Goal: Navigation & Orientation: Find specific page/section

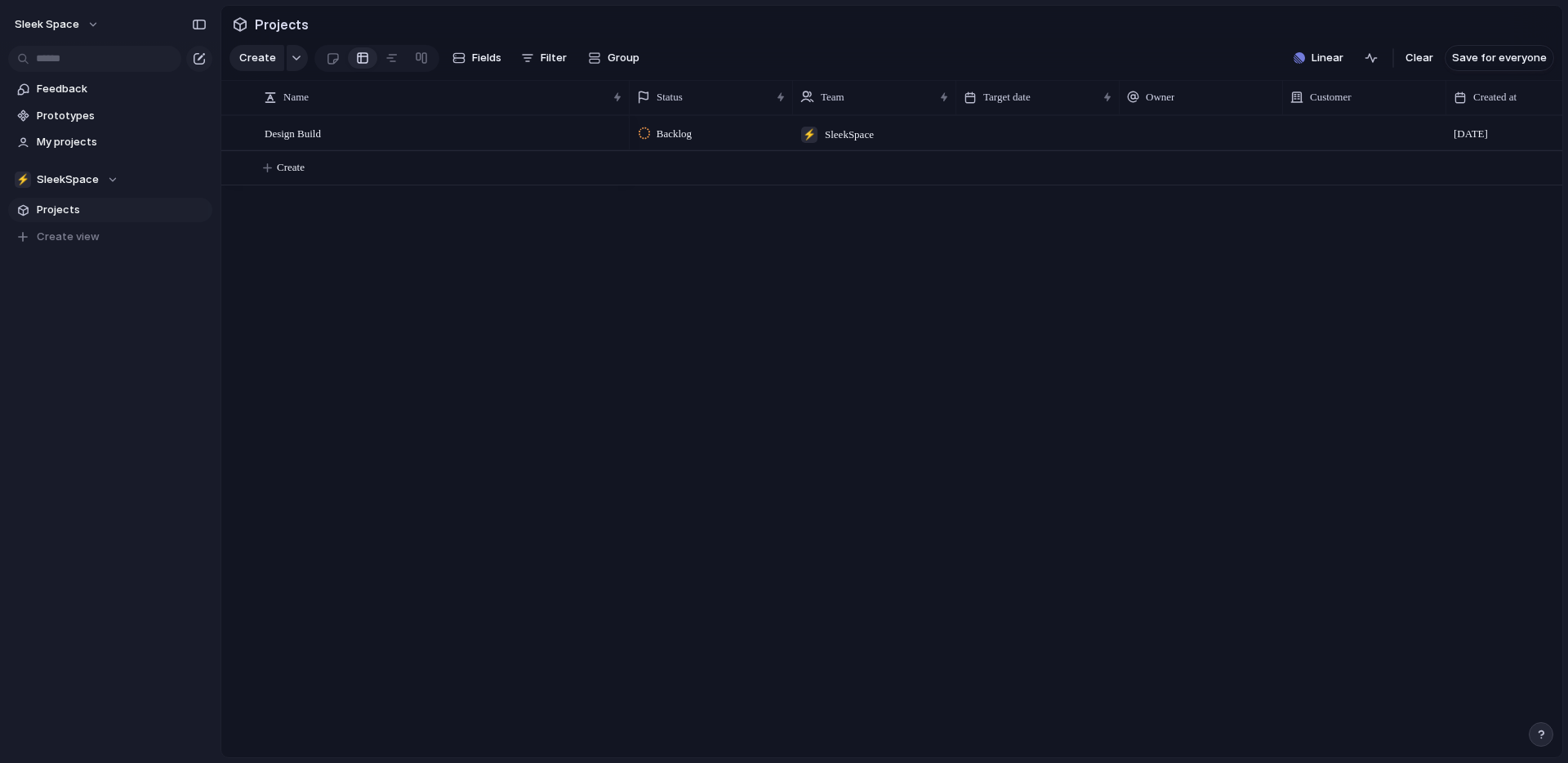
scroll to position [0, 252]
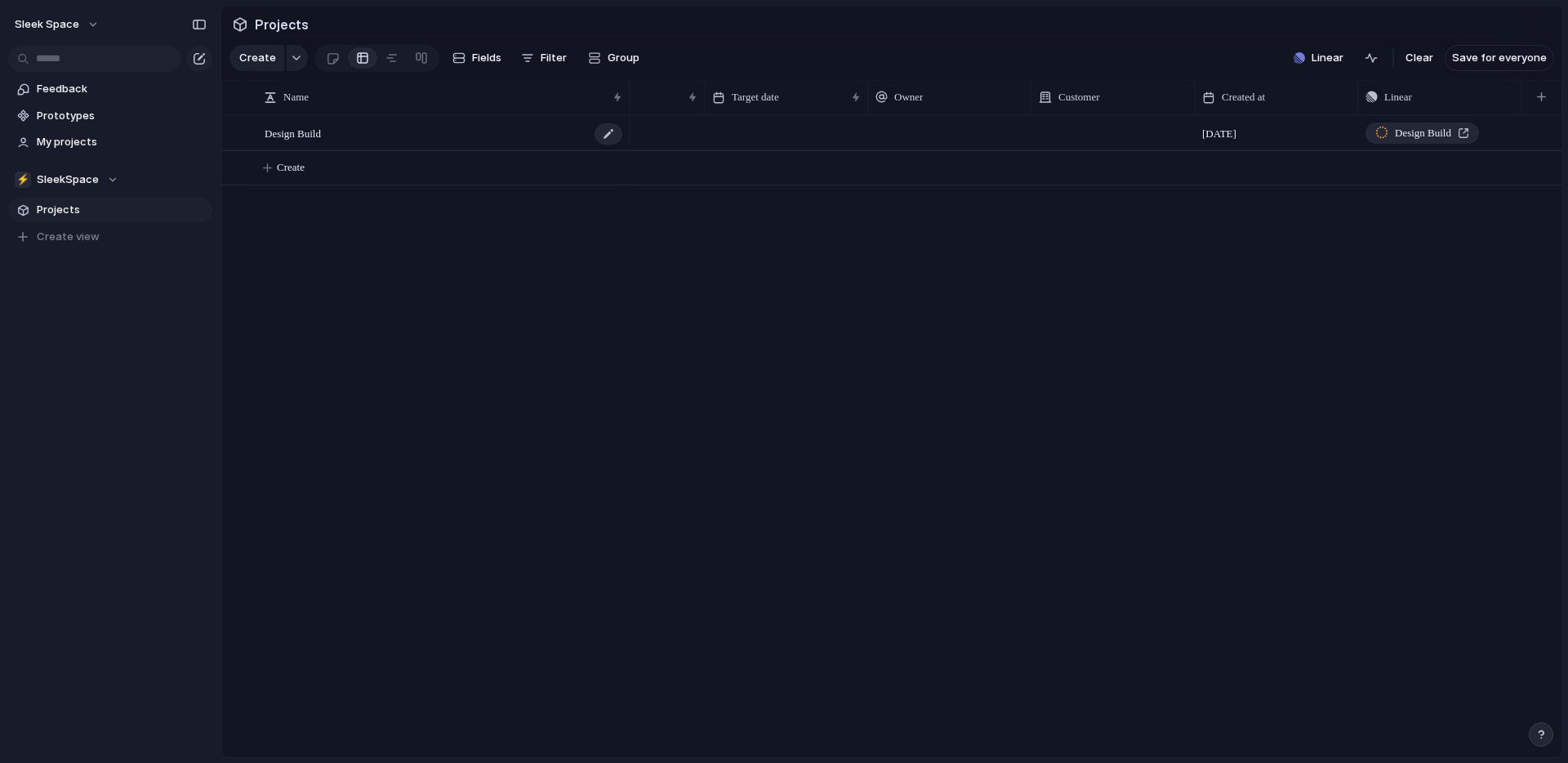
click at [310, 134] on span "Design Build" at bounding box center [293, 133] width 56 height 19
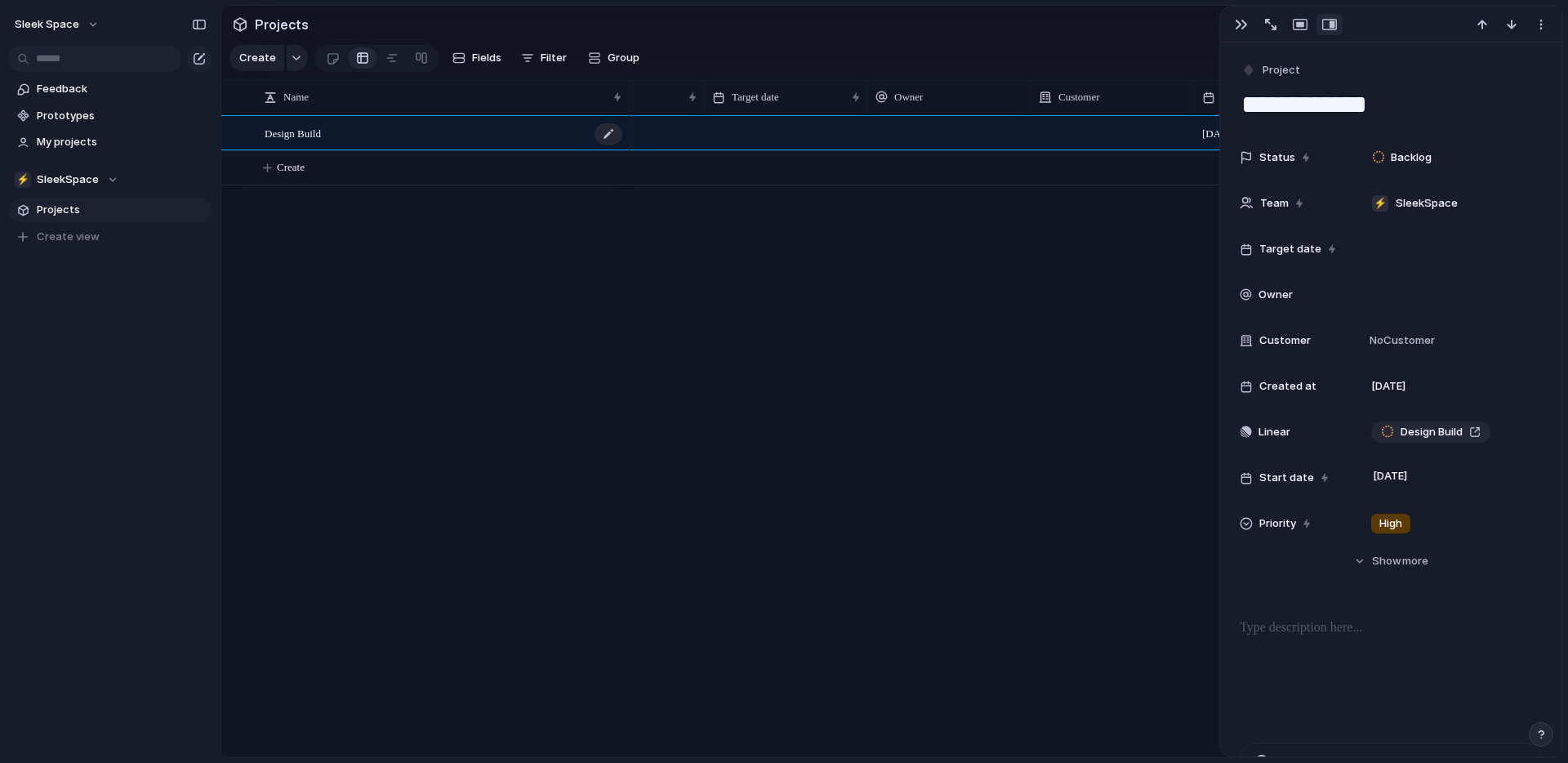
click at [310, 134] on span "Design Build" at bounding box center [293, 133] width 56 height 19
click at [329, 60] on div at bounding box center [332, 58] width 14 height 27
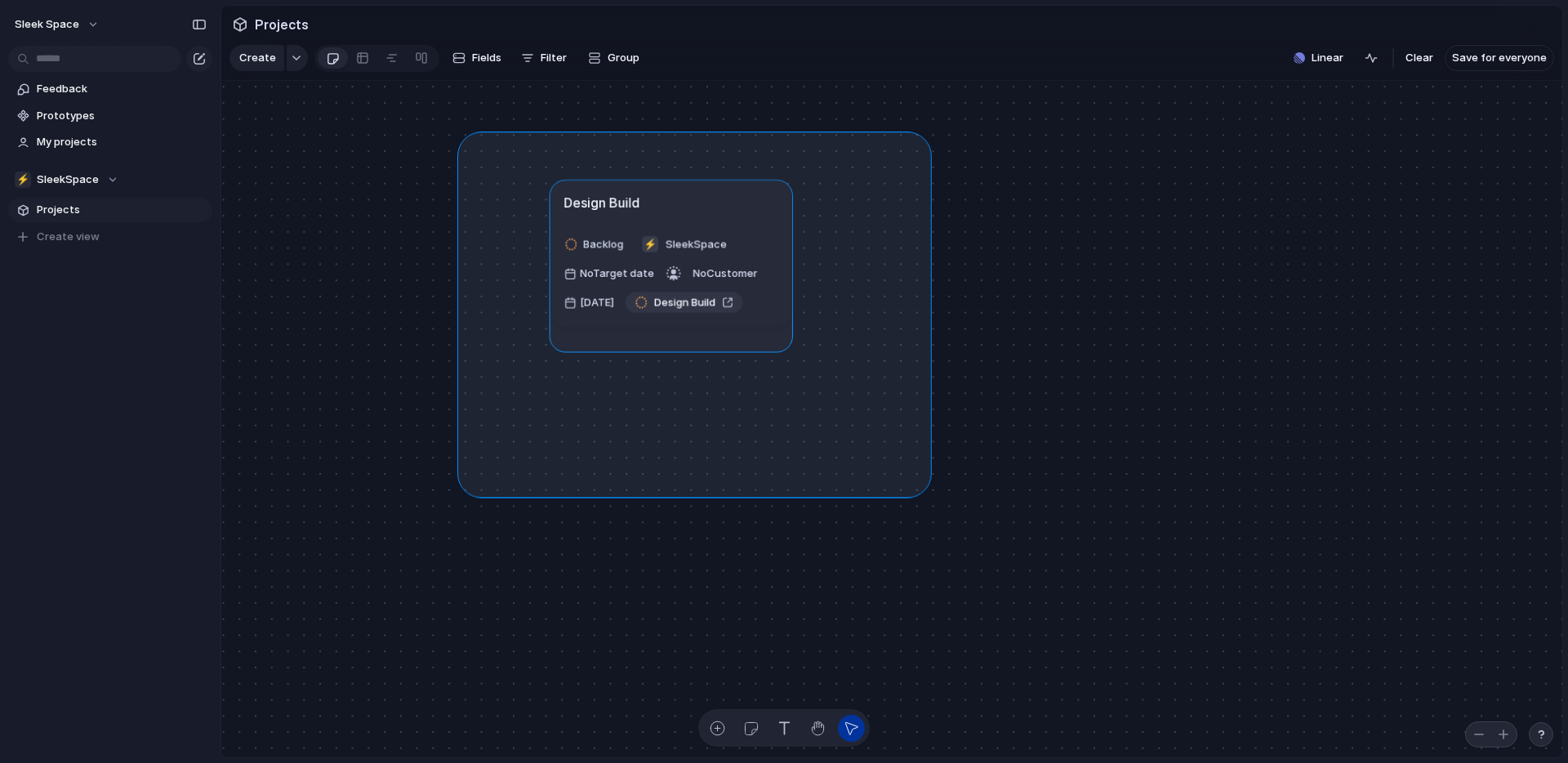
drag, startPoint x: 467, startPoint y: 141, endPoint x: 922, endPoint y: 506, distance: 583.3
click at [922, 504] on div "Design Build Backlog ⚡ SleekSpace No Target date No Customer [DATE] Design Build" at bounding box center [891, 419] width 1341 height 677
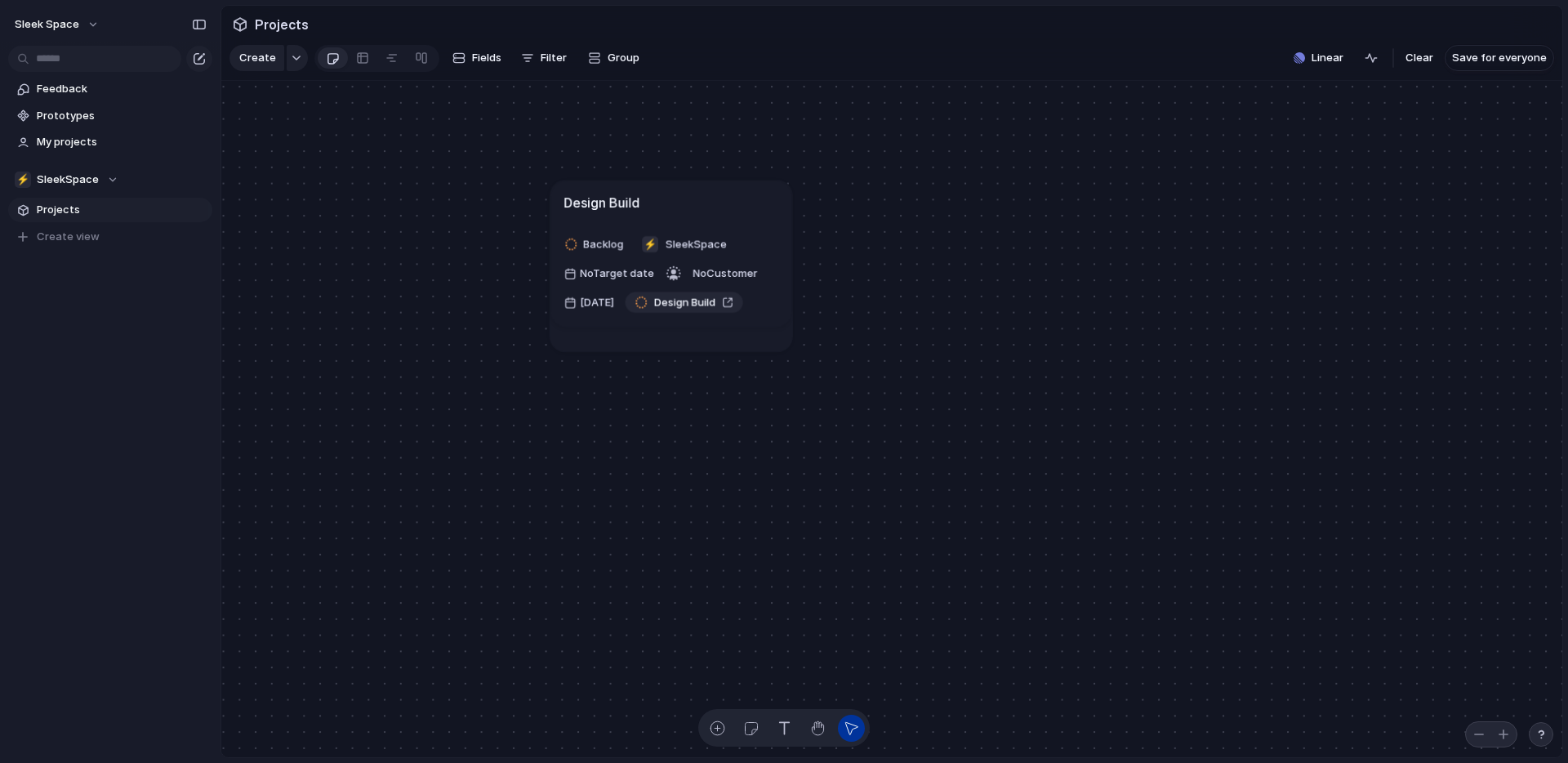
click at [70, 204] on span "Projects" at bounding box center [121, 210] width 170 height 16
